Goal: Task Accomplishment & Management: Complete application form

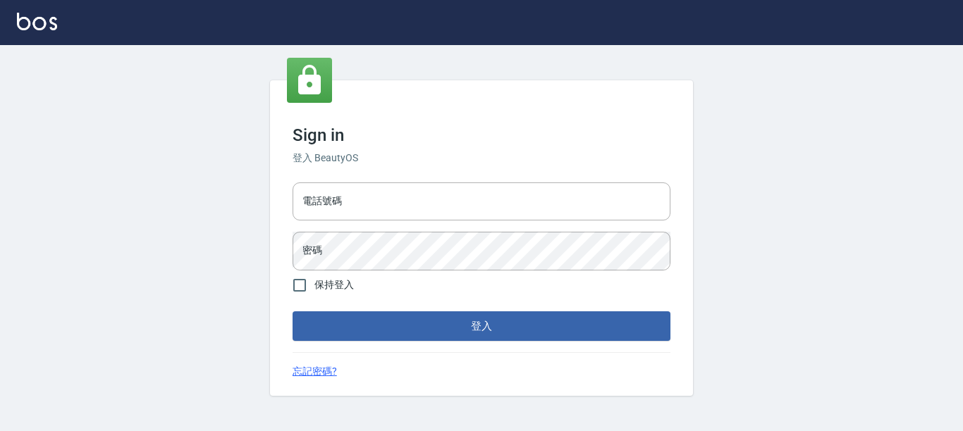
click at [378, 168] on div "Sign in 登入 BeautyOS 電話號碼 電話號碼 密碼 密碼 保持登入 登入 忘記密碼?" at bounding box center [481, 238] width 423 height 316
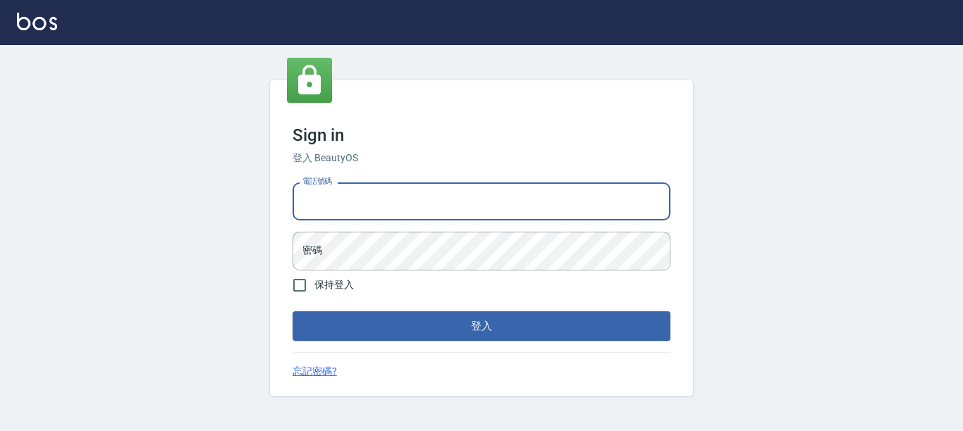
click at [380, 191] on input "電話號碼" at bounding box center [482, 202] width 378 height 38
type input "7320483"
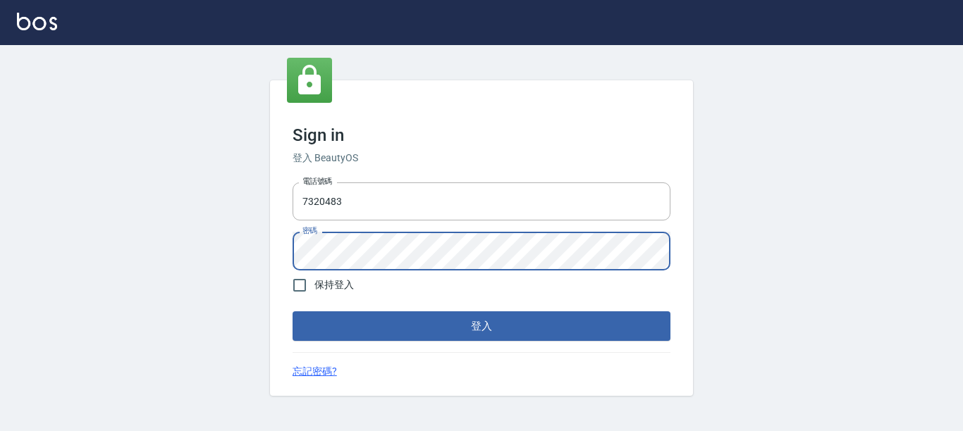
click at [293, 312] on button "登入" at bounding box center [482, 327] width 378 height 30
